Goal: Information Seeking & Learning: Compare options

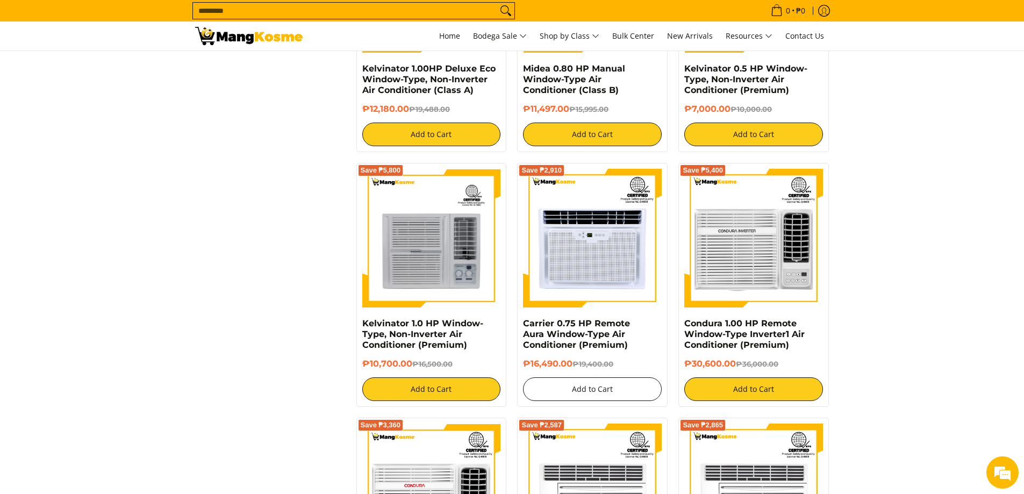
scroll to position [1971, 0]
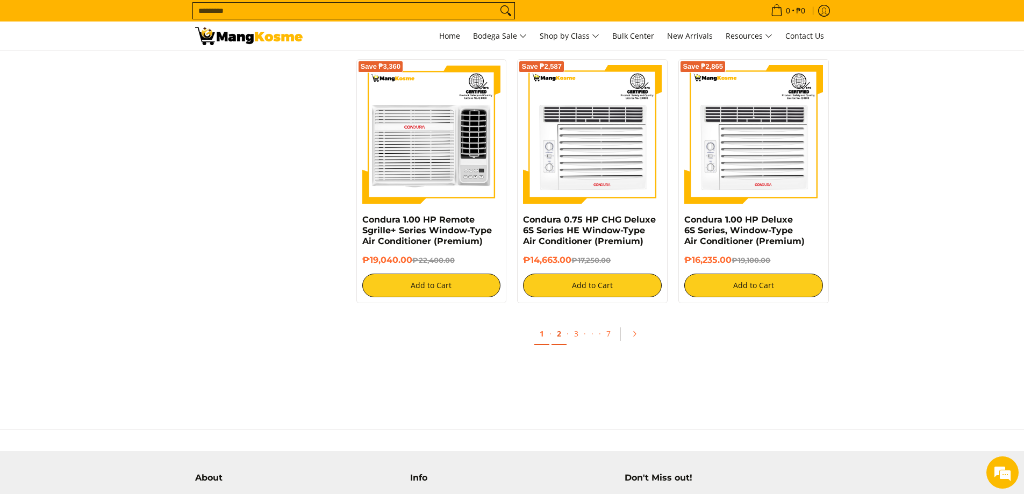
click at [558, 337] on link "2" at bounding box center [559, 334] width 15 height 22
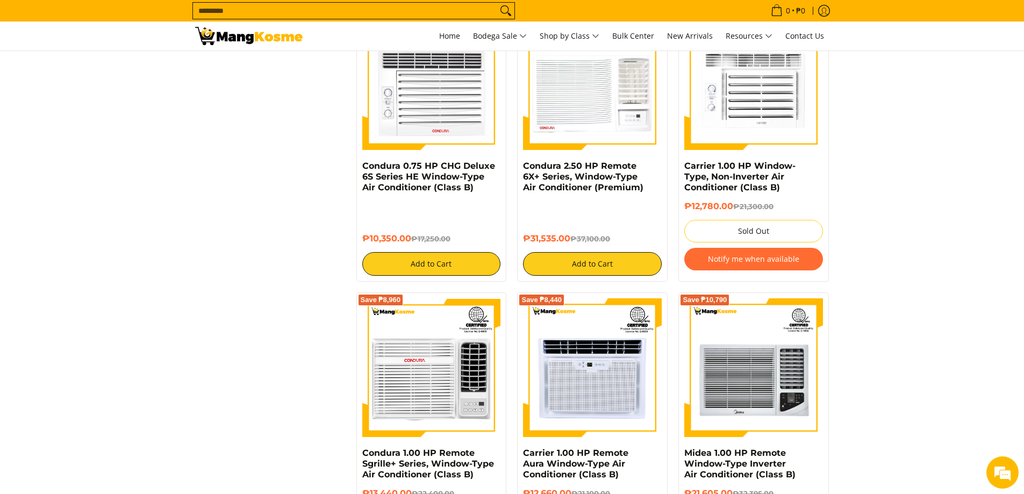
scroll to position [2150, 0]
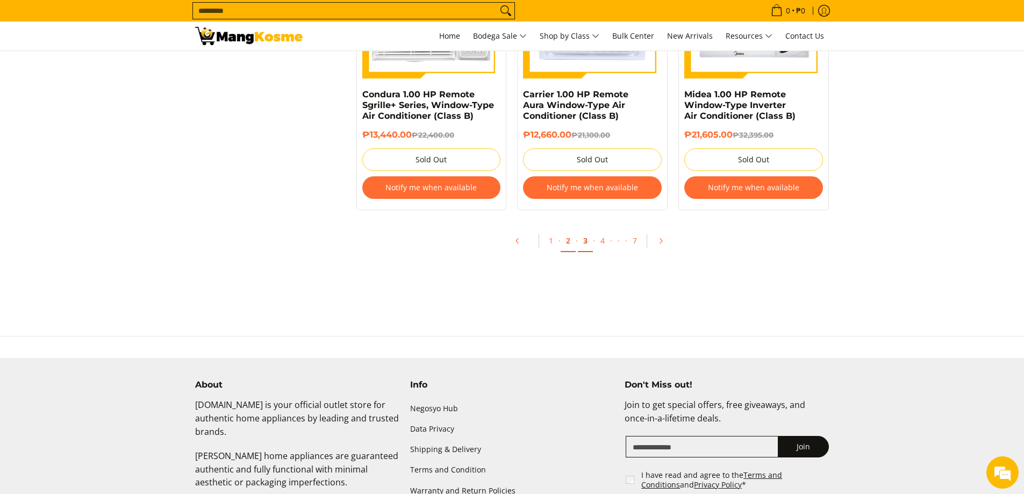
click at [578, 241] on link "3" at bounding box center [585, 241] width 15 height 22
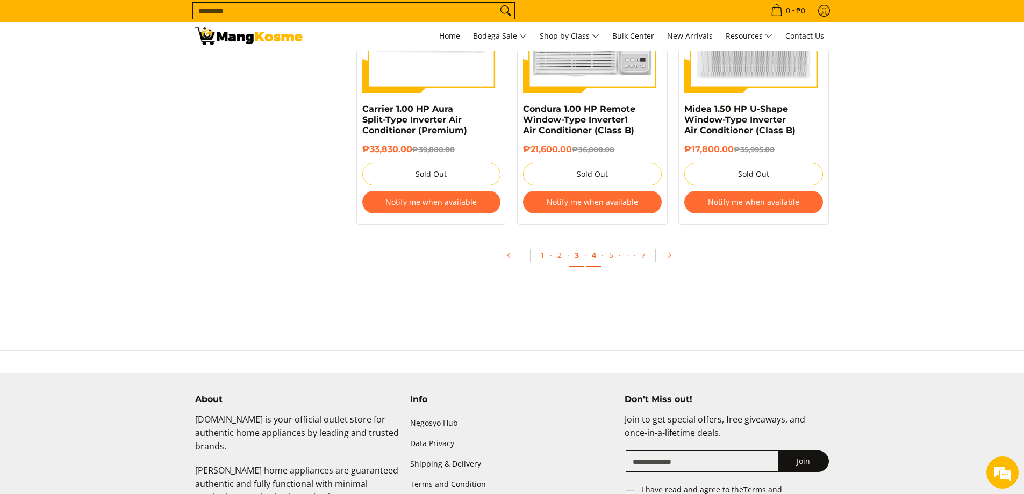
click at [595, 259] on link "4" at bounding box center [594, 256] width 15 height 22
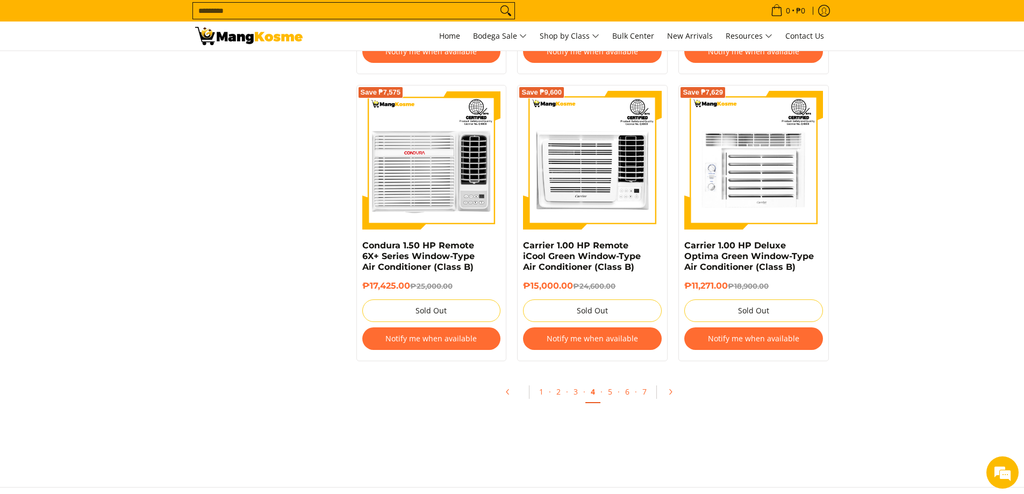
scroll to position [2150, 0]
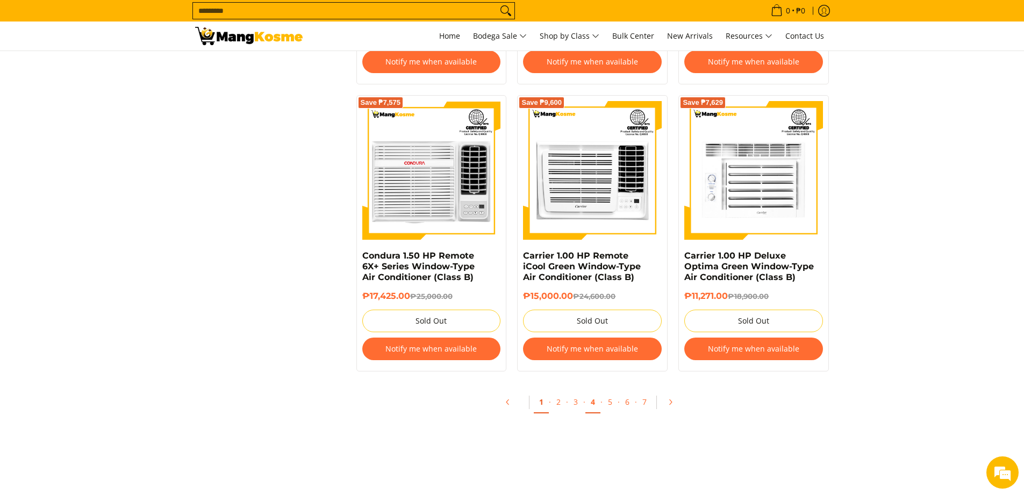
click at [539, 399] on link "1" at bounding box center [541, 402] width 15 height 22
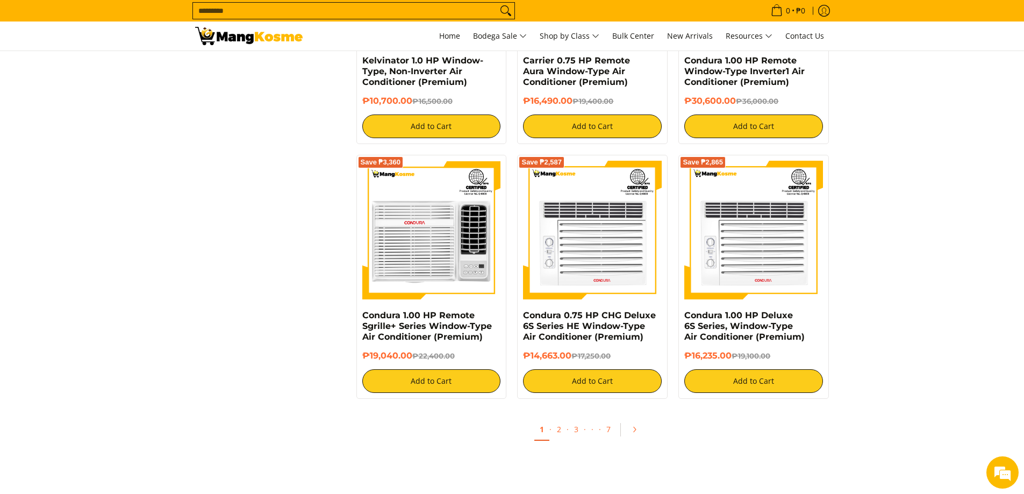
scroll to position [2150, 0]
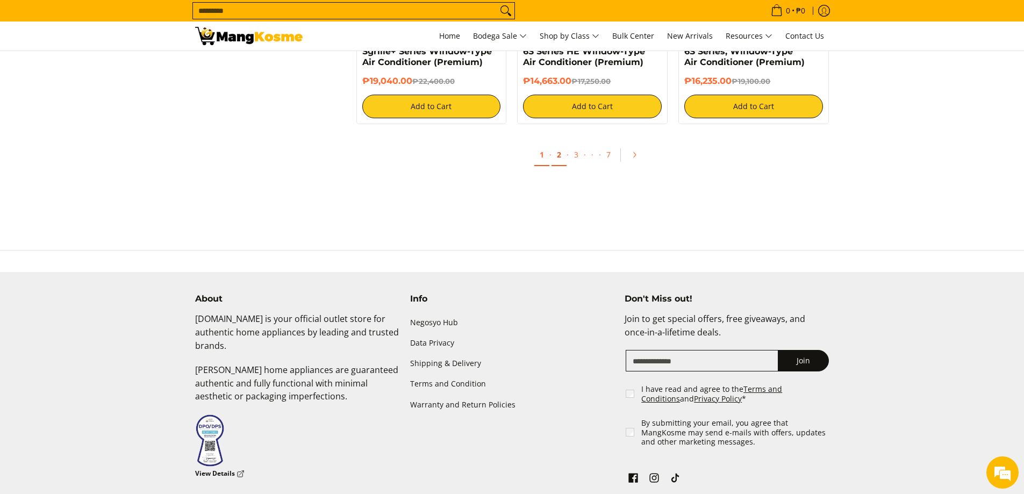
click at [557, 155] on link "2" at bounding box center [559, 155] width 15 height 22
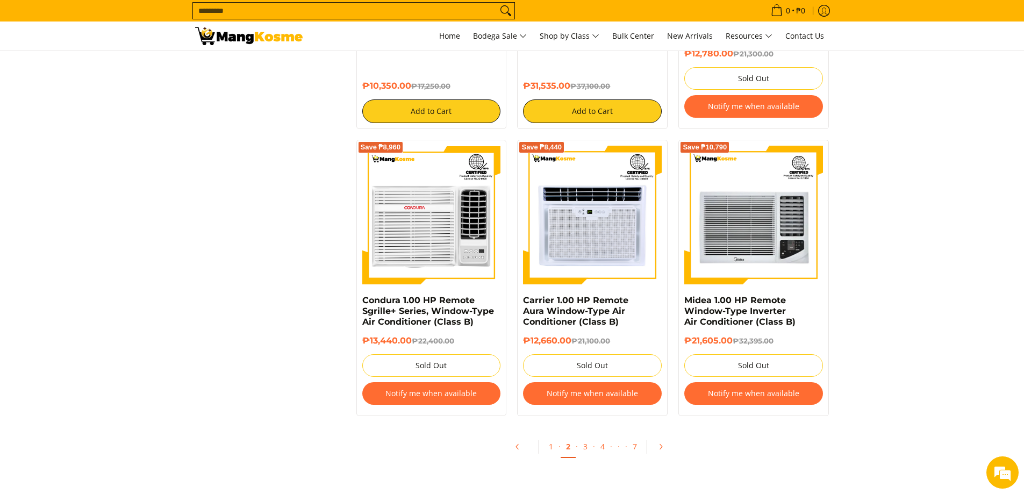
scroll to position [2150, 0]
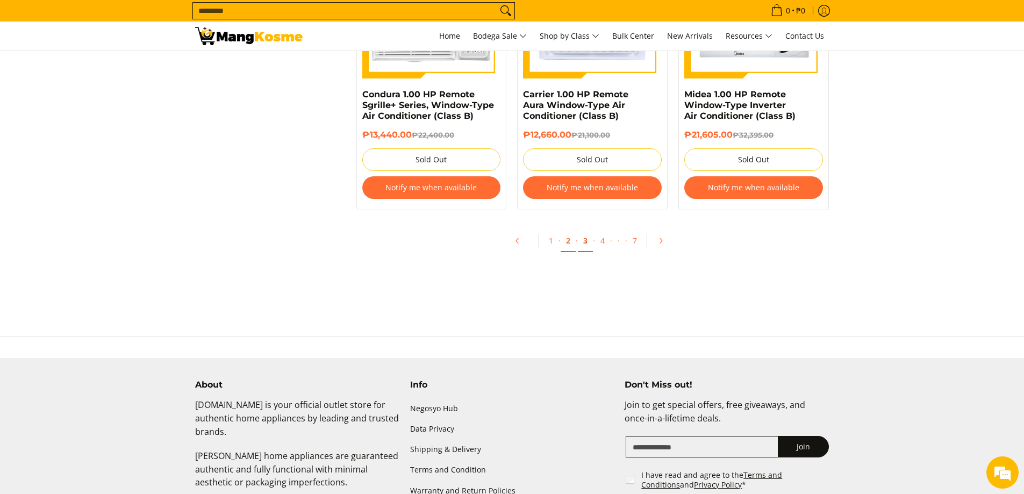
click at [582, 239] on link "3" at bounding box center [585, 241] width 15 height 22
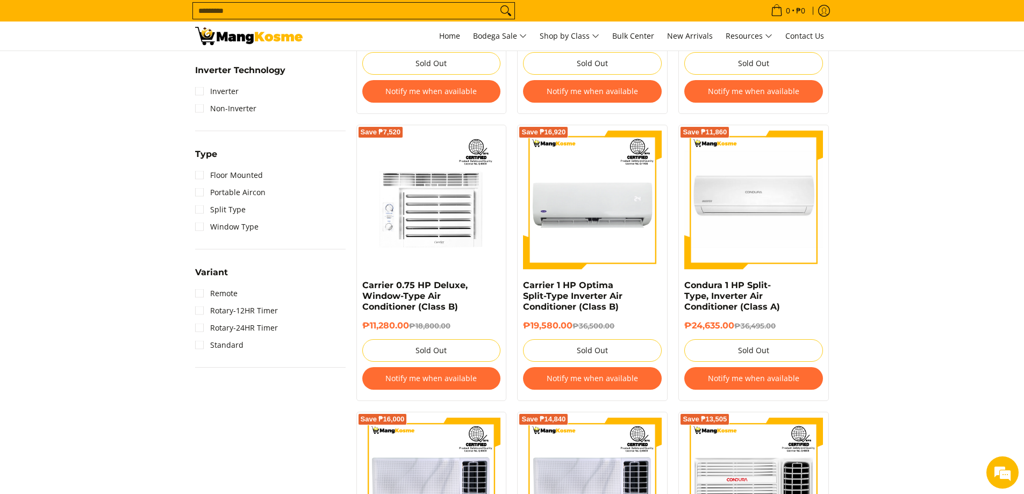
scroll to position [717, 0]
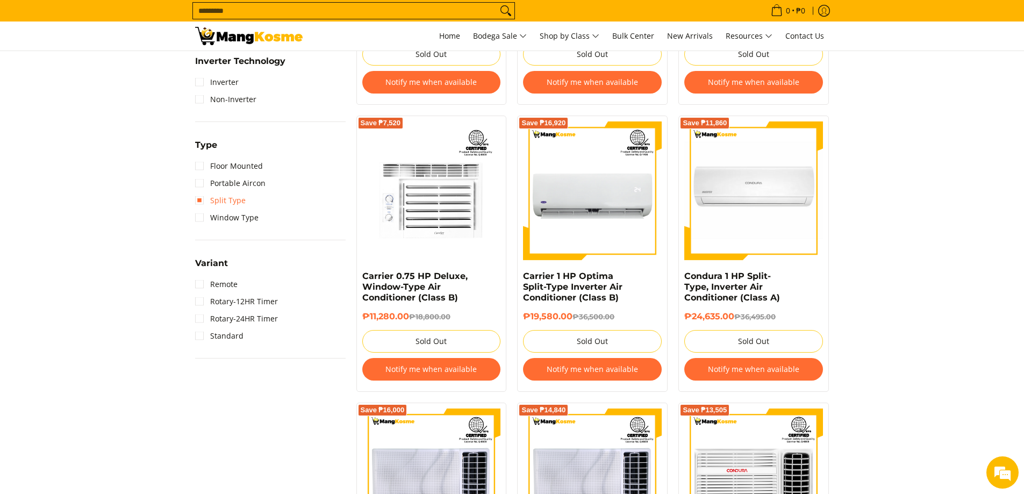
click at [204, 201] on link "Split Type" at bounding box center [220, 200] width 51 height 17
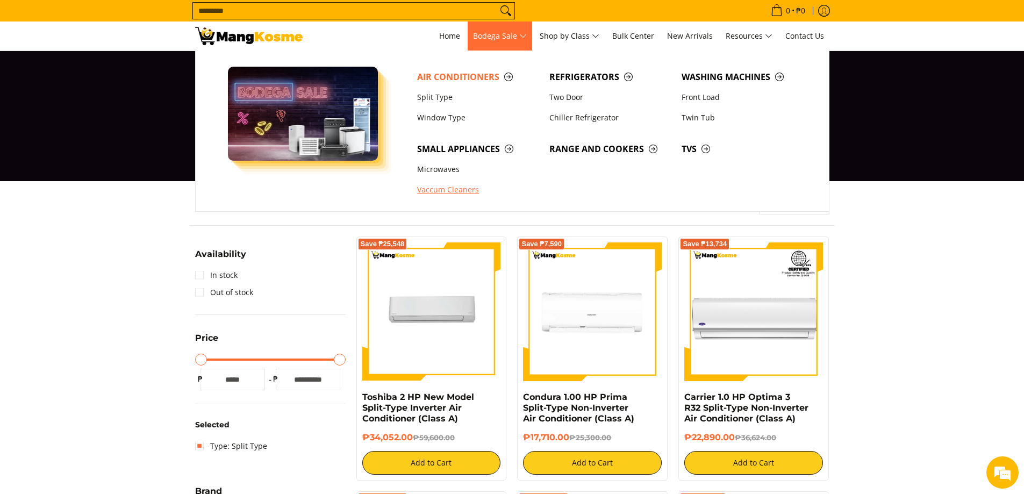
click at [443, 190] on link "Vaccum Cleaners" at bounding box center [478, 190] width 132 height 20
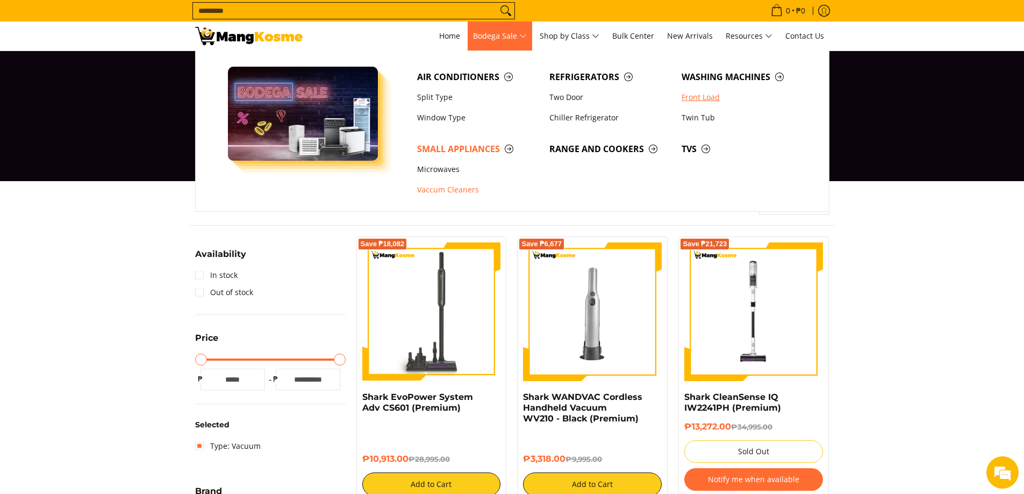
click at [696, 96] on link "Front Load" at bounding box center [742, 97] width 132 height 20
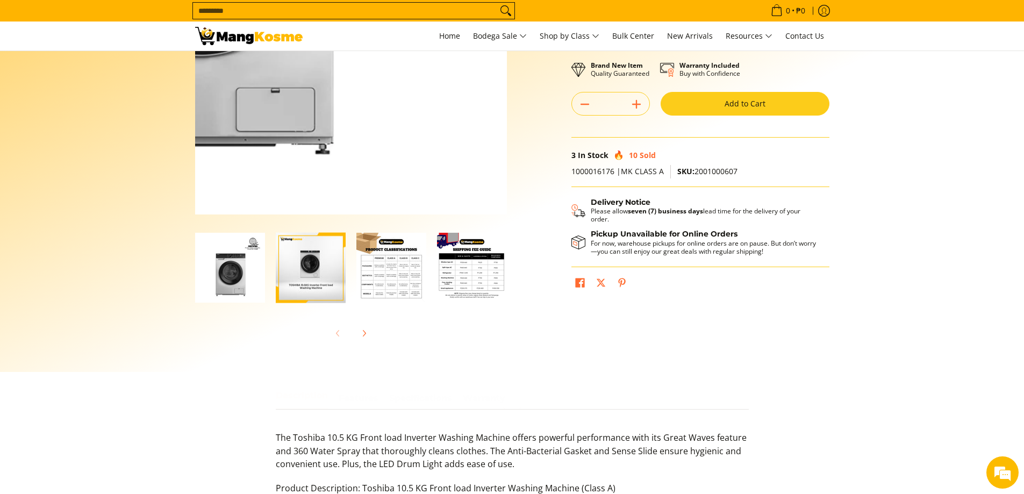
scroll to position [179, 0]
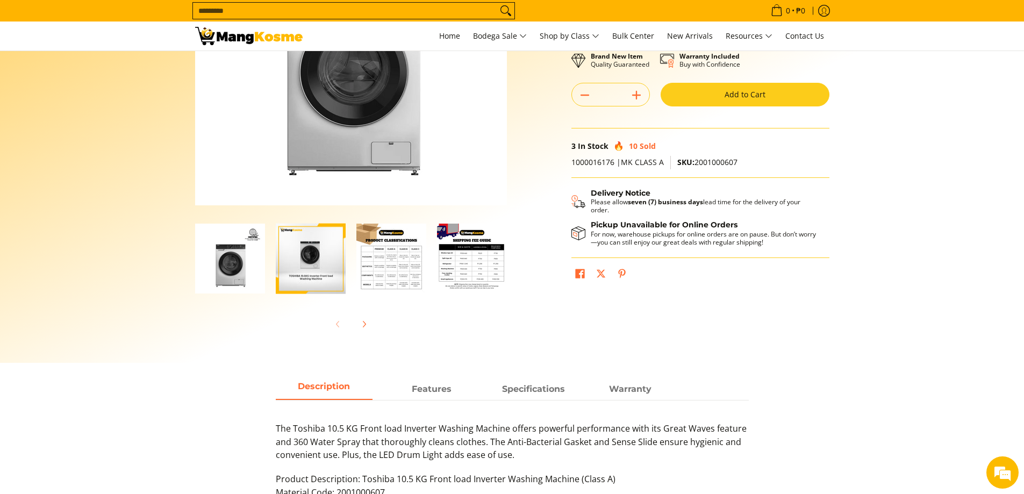
click at [385, 272] on img "Toshiba 10.5 KG Front Load Inverter Washing Machine (Class A)-3" at bounding box center [391, 259] width 70 height 70
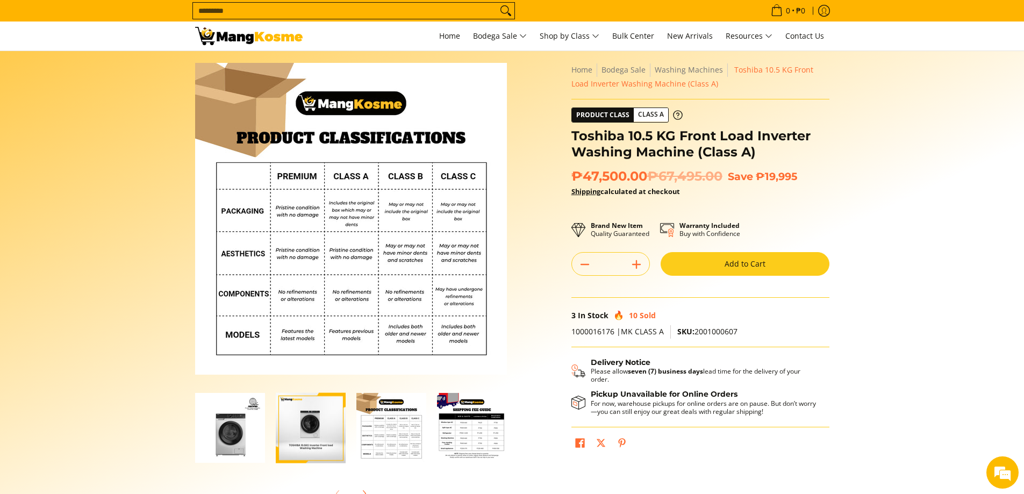
scroll to position [0, 0]
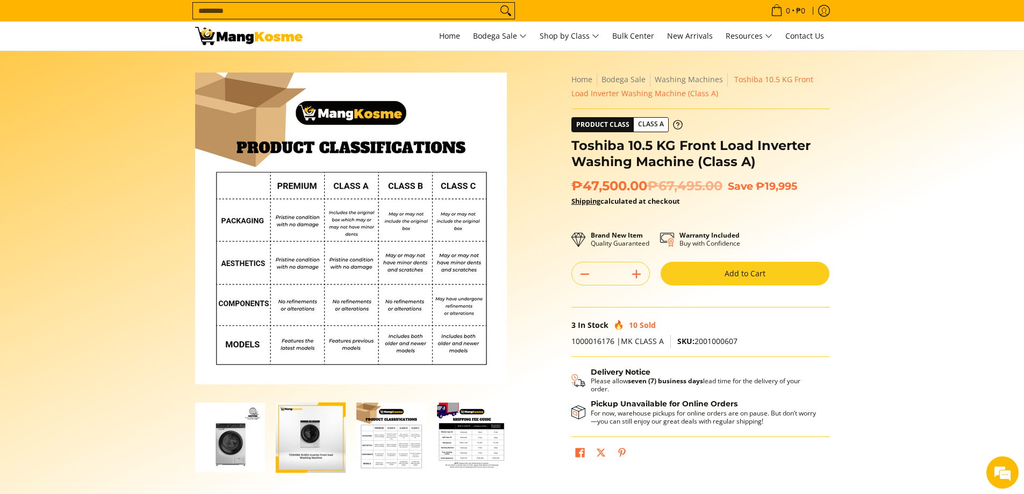
click at [462, 425] on img "Toshiba 10.5 KG Front Load Inverter Washing Machine (Class A)-4" at bounding box center [472, 438] width 70 height 70
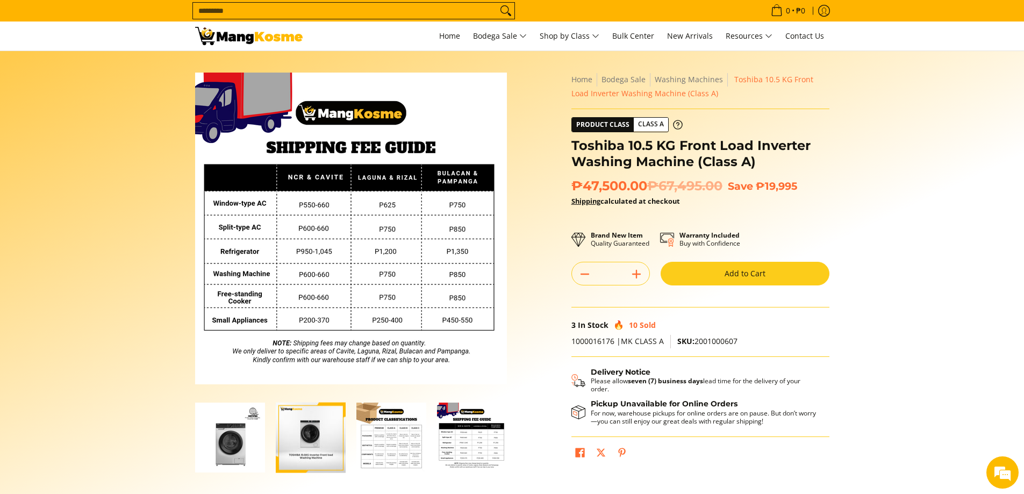
click at [242, 430] on img "Toshiba 10.5 KG Front Load Inverter Washing Machine (Class A)-1" at bounding box center [230, 438] width 70 height 70
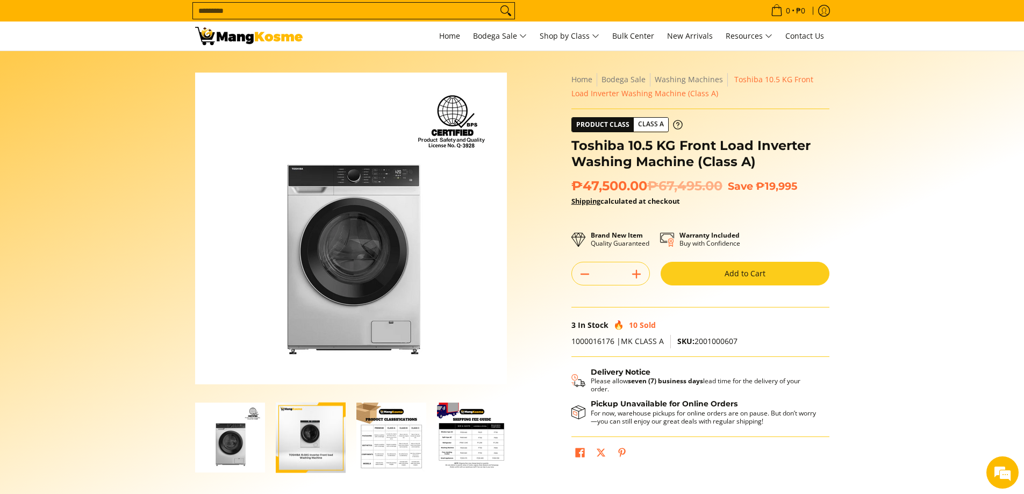
drag, startPoint x: 222, startPoint y: 438, endPoint x: 234, endPoint y: 440, distance: 12.0
click at [223, 438] on img "Toshiba 10.5 KG Front Load Inverter Washing Machine (Class A)-1" at bounding box center [230, 438] width 70 height 70
click at [284, 440] on img "toshiba-10.5-kilogram-front-load-inverter-automatic-washing-machine-front-view" at bounding box center [311, 437] width 70 height 83
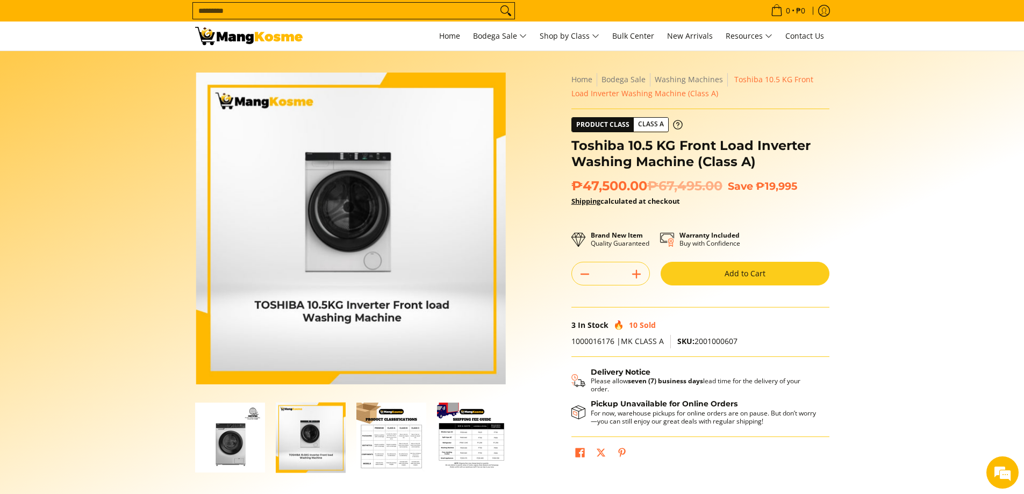
click at [394, 446] on img "Toshiba 10.5 KG Front Load Inverter Washing Machine (Class A)-3" at bounding box center [391, 438] width 70 height 70
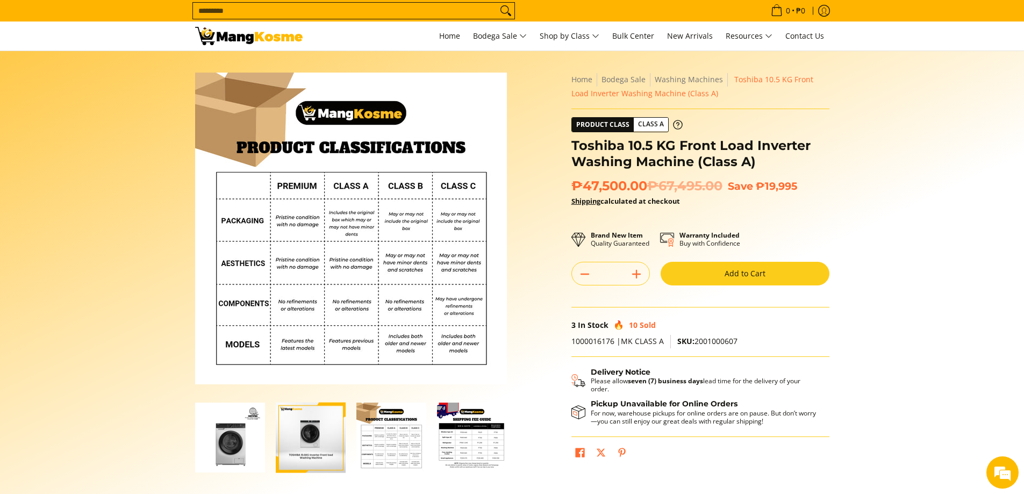
click at [494, 442] on img "Toshiba 10.5 KG Front Load Inverter Washing Machine (Class A)-4" at bounding box center [472, 438] width 70 height 70
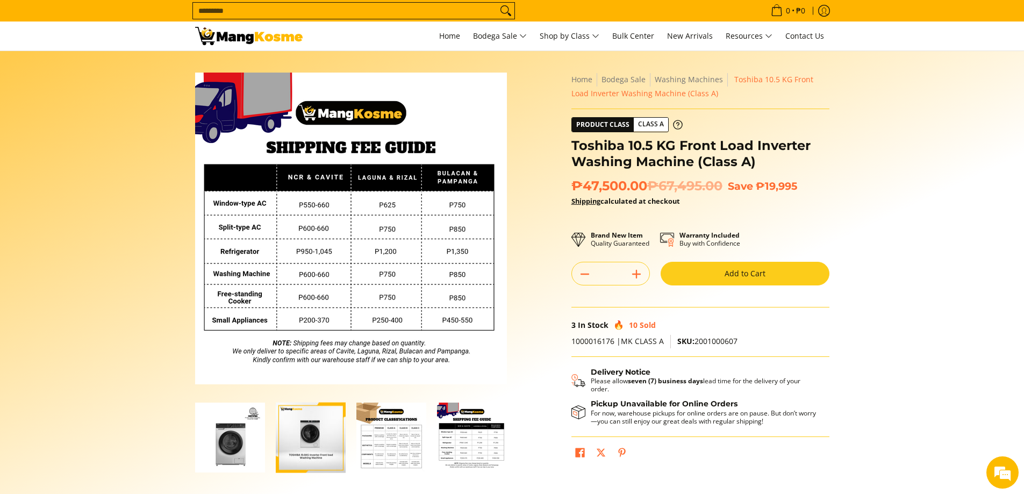
click at [373, 443] on img "Toshiba 10.5 KG Front Load Inverter Washing Machine (Class A)-3" at bounding box center [391, 438] width 70 height 70
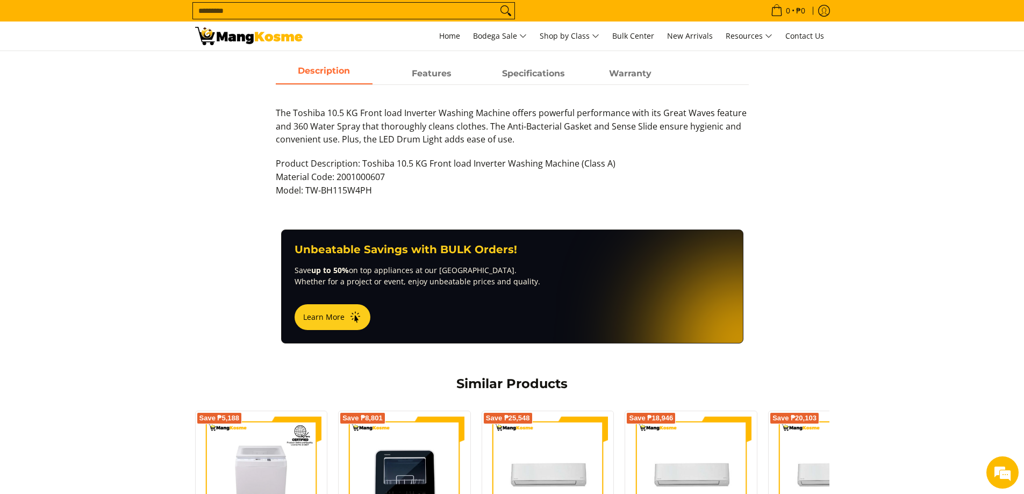
scroll to position [538, 0]
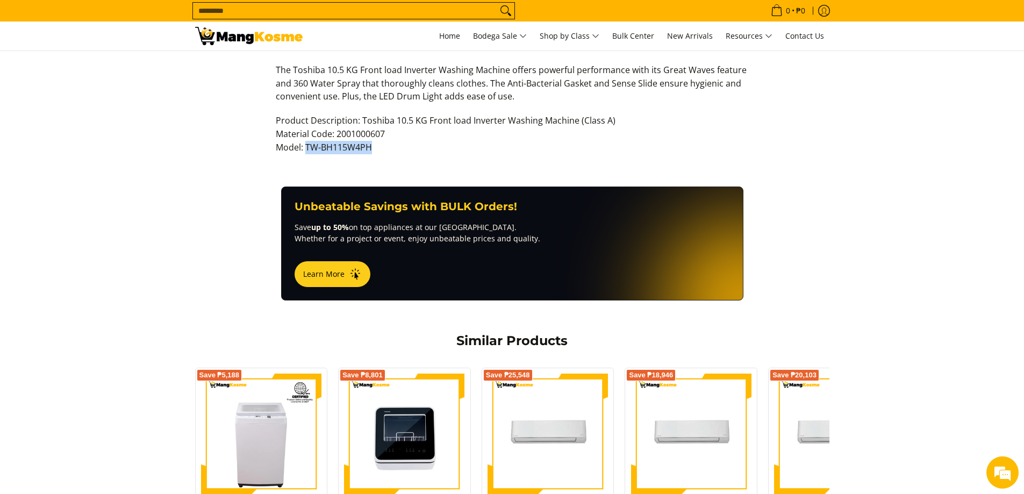
drag, startPoint x: 373, startPoint y: 146, endPoint x: 305, endPoint y: 147, distance: 67.2
click at [305, 147] on p "Product Description: Toshiba 10.5 KG Front load Inverter Washing Machine (Class…" at bounding box center [512, 139] width 473 height 51
copy p "TW-BH115W4PH"
